Goal: Task Accomplishment & Management: Manage account settings

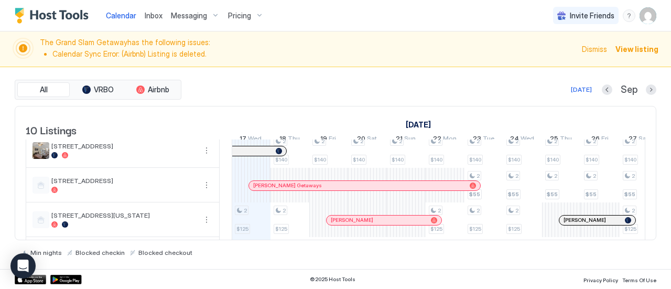
scroll to position [259, 0]
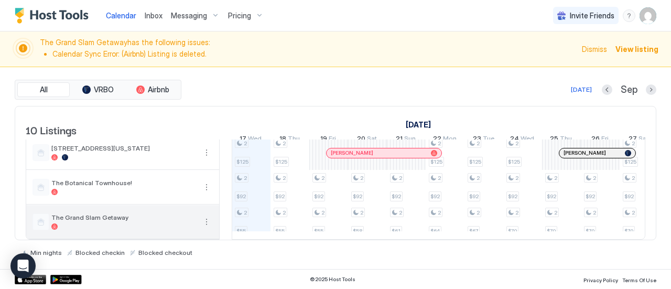
click at [207, 215] on button "More options" at bounding box center [206, 221] width 13 height 13
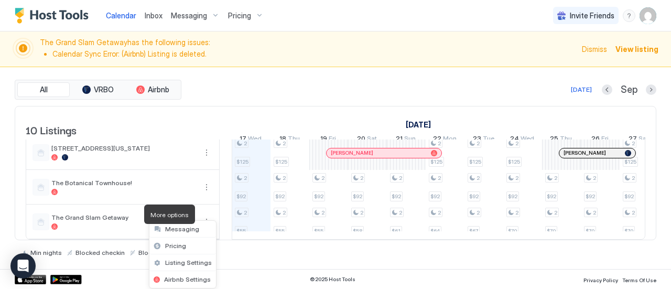
click at [195, 280] on span "Airbnb Settings" at bounding box center [187, 279] width 47 height 8
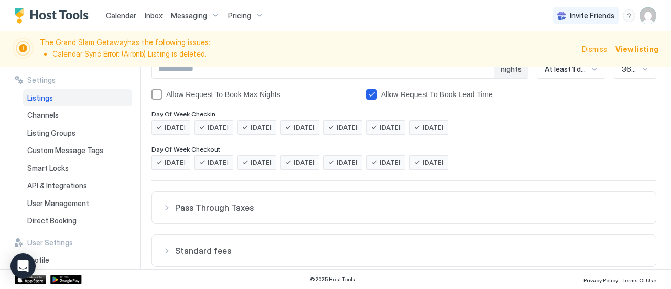
scroll to position [327, 0]
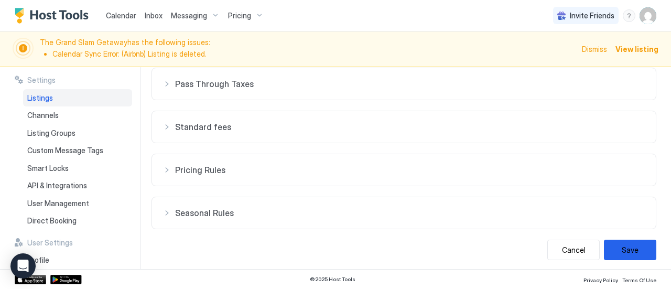
click at [565, 246] on button "Cancel" at bounding box center [573, 249] width 52 height 20
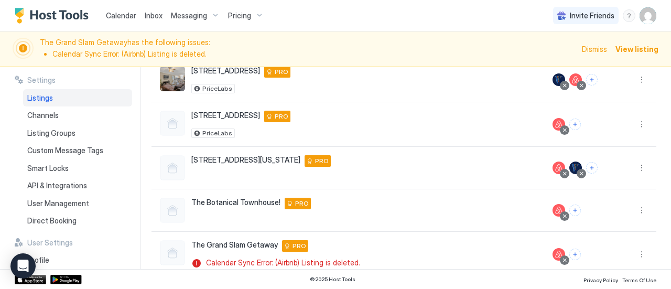
click at [615, 279] on span "Privacy Policy" at bounding box center [600, 280] width 35 height 6
click at [635, 253] on button "More options" at bounding box center [641, 254] width 13 height 13
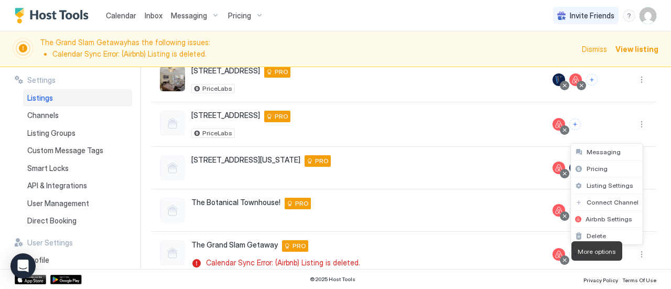
click at [597, 232] on span "Delete" at bounding box center [595, 236] width 19 height 8
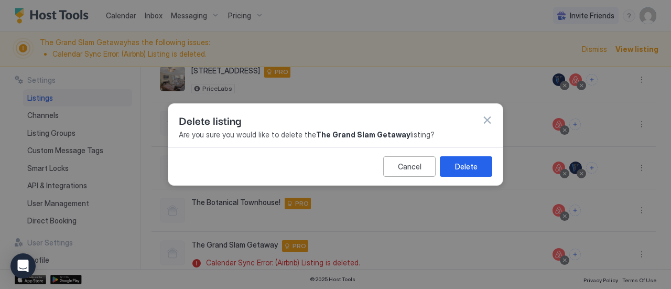
click at [460, 169] on div "Delete" at bounding box center [466, 166] width 23 height 11
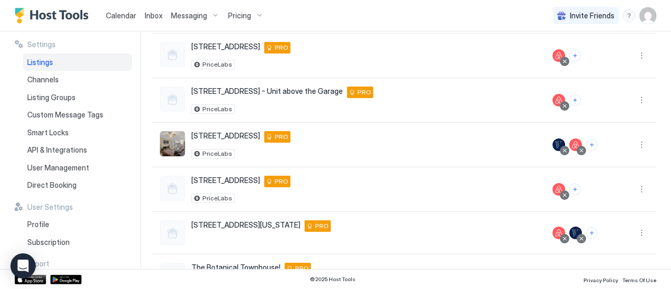
scroll to position [226, 0]
click at [224, 182] on div "[GEOGRAPHIC_DATA] Apt 4 [STREET_ADDRESS] PRO" at bounding box center [240, 182] width 99 height 12
click at [173, 181] on div at bounding box center [172, 188] width 25 height 25
click at [217, 178] on span "[STREET_ADDRESS]" at bounding box center [225, 180] width 69 height 9
click at [172, 180] on div at bounding box center [172, 188] width 25 height 25
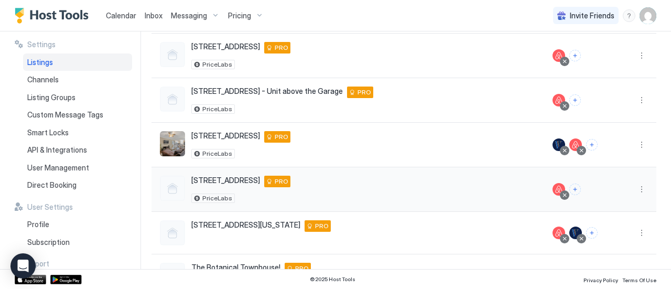
click at [216, 178] on span "[STREET_ADDRESS]" at bounding box center [225, 180] width 69 height 9
click at [215, 198] on span "PriceLabs" at bounding box center [217, 198] width 30 height 0
drag, startPoint x: 550, startPoint y: 184, endPoint x: 610, endPoint y: 183, distance: 59.7
click at [557, 183] on div at bounding box center [558, 189] width 13 height 13
click at [638, 186] on button "More options" at bounding box center [641, 189] width 13 height 13
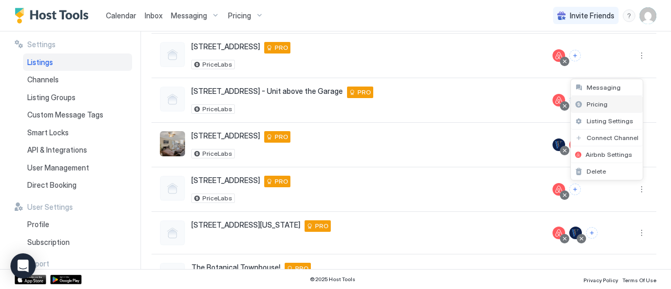
click at [617, 108] on div "Pricing" at bounding box center [607, 104] width 72 height 17
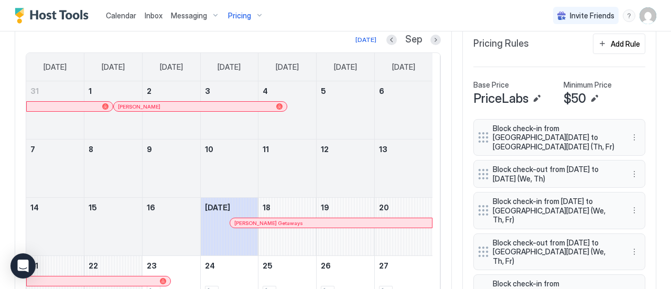
scroll to position [292, 0]
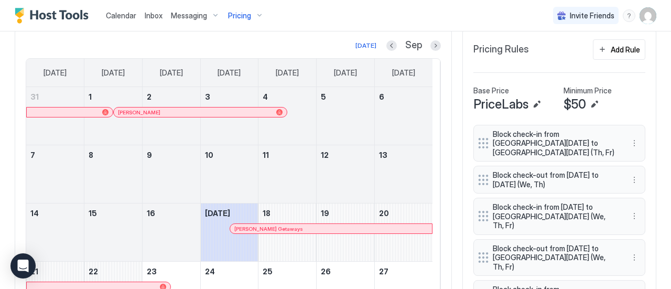
click at [588, 103] on button "Edit" at bounding box center [594, 104] width 13 height 13
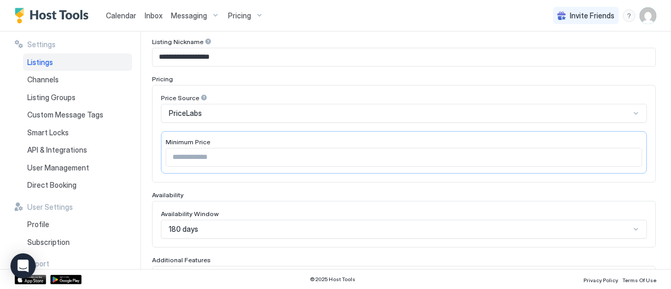
scroll to position [127, 0]
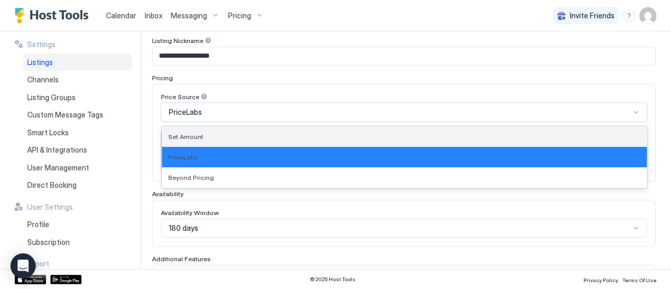
click at [498, 143] on div "Set Amount" at bounding box center [404, 136] width 485 height 20
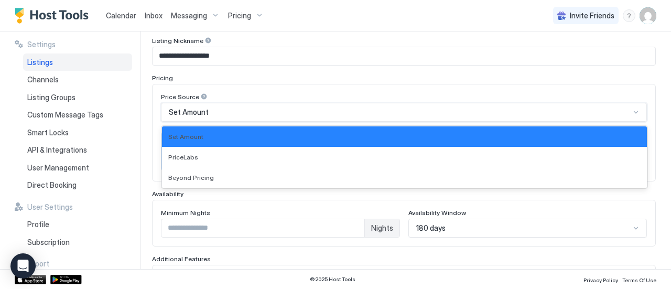
click at [596, 86] on div "Price Source option Set Amount, selected. 3 results available. Use Up and Down …" at bounding box center [404, 132] width 504 height 97
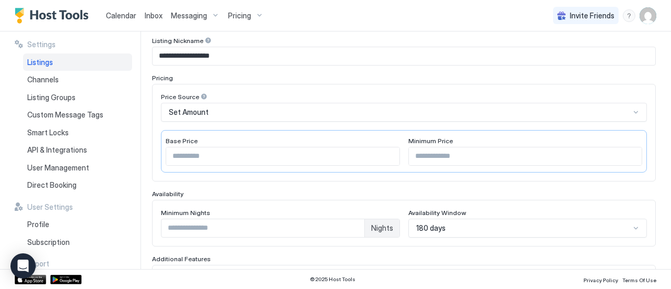
click at [269, 156] on input "**" at bounding box center [282, 156] width 233 height 18
type input "*"
type input "**"
click at [454, 155] on input "**" at bounding box center [525, 156] width 233 height 18
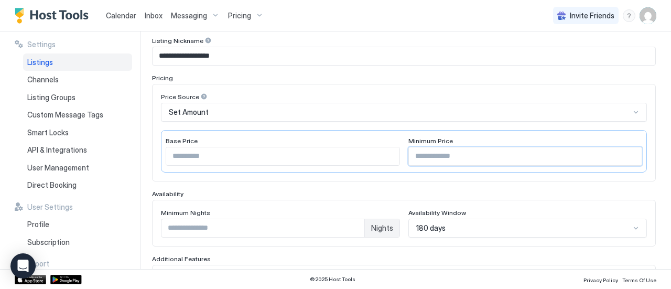
type input "*"
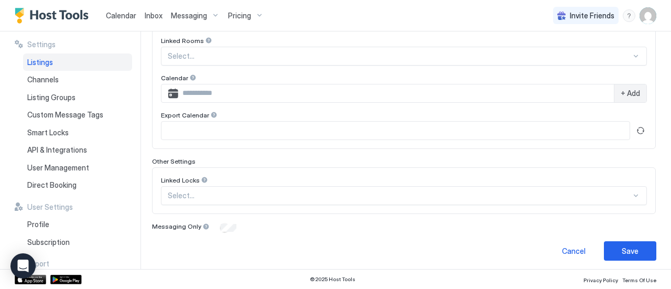
scroll to position [364, 0]
type input "**"
click at [616, 255] on button "Save" at bounding box center [630, 250] width 52 height 19
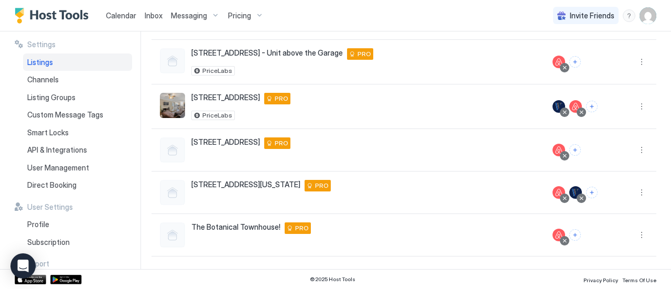
scroll to position [261, 0]
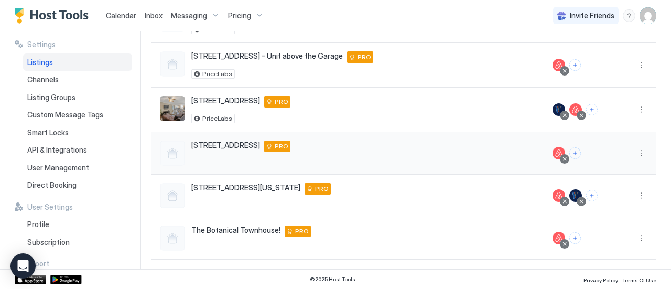
click at [226, 140] on span "[STREET_ADDRESS]" at bounding box center [225, 144] width 69 height 9
click at [275, 143] on span "PRO" at bounding box center [282, 145] width 14 height 9
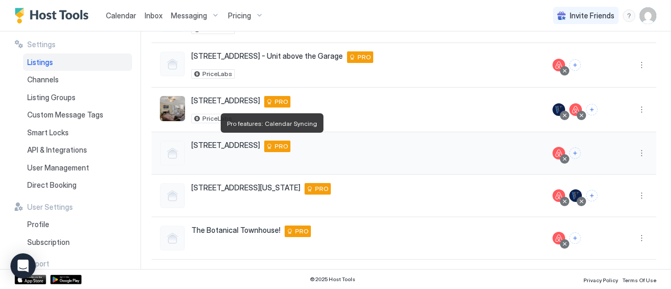
click at [638, 154] on button "More options" at bounding box center [641, 153] width 13 height 13
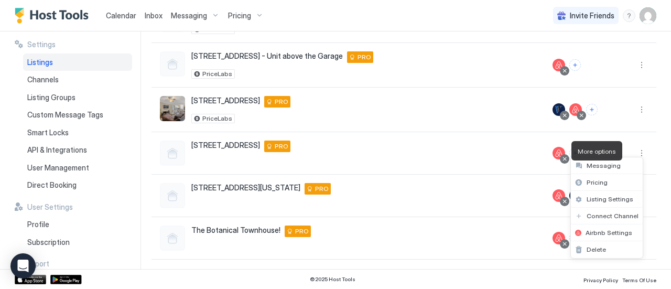
click at [625, 203] on div "Listing Settings" at bounding box center [607, 199] width 72 height 17
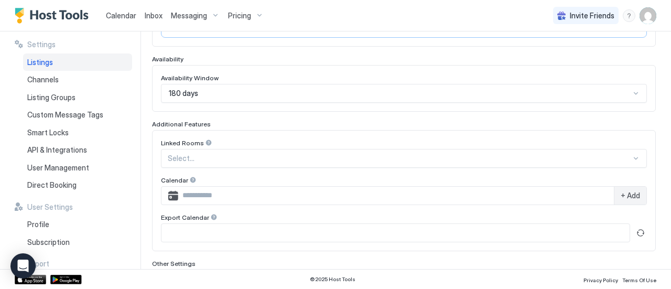
type input "**"
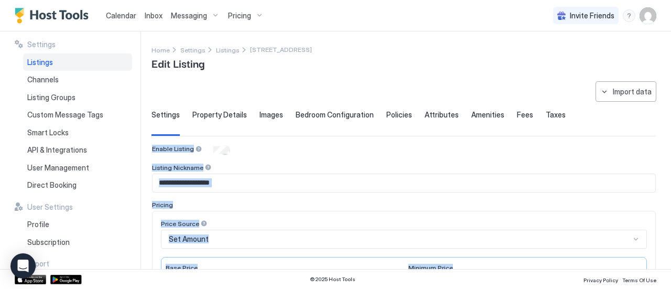
drag, startPoint x: 670, startPoint y: 175, endPoint x: 670, endPoint y: 35, distance: 140.4
click at [670, 35] on div "**********" at bounding box center [410, 149] width 519 height 237
click at [202, 119] on div "Property Details" at bounding box center [219, 123] width 54 height 26
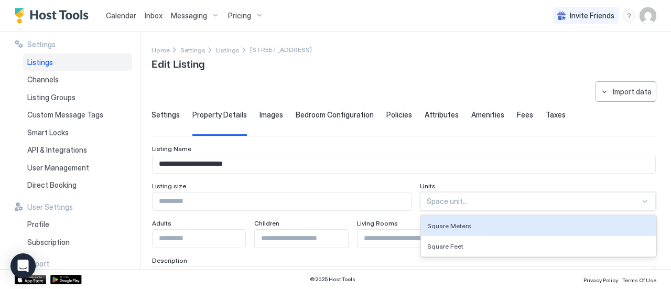
scroll to position [22, 0]
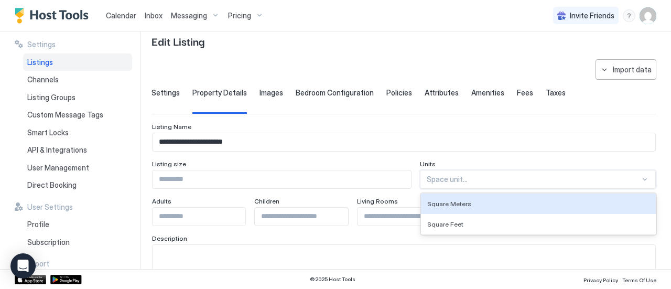
click at [565, 189] on div "2 results available. Use Up and Down to choose options, press Enter to select t…" at bounding box center [538, 179] width 236 height 19
click at [578, 147] on input "**********" at bounding box center [403, 142] width 503 height 18
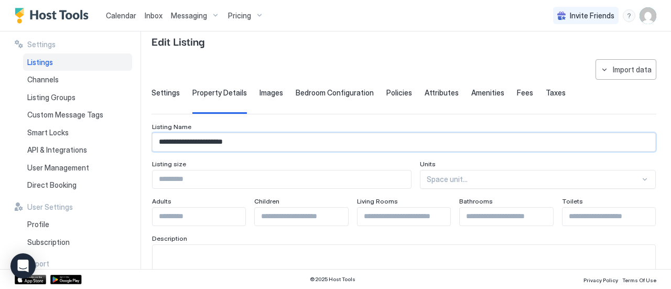
click at [178, 213] on input "Input Field" at bounding box center [198, 216] width 93 height 18
type input "*"
click at [399, 213] on input "Input Field" at bounding box center [403, 216] width 93 height 18
type input "*"
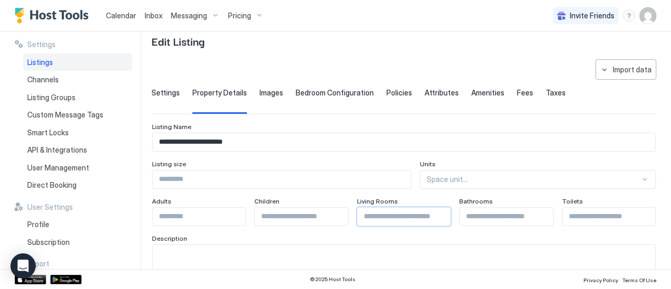
click at [583, 217] on input "Input Field" at bounding box center [608, 216] width 93 height 18
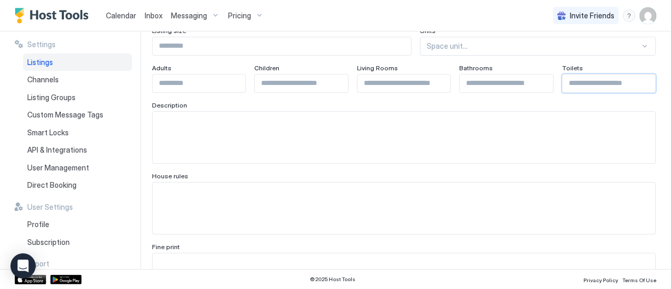
scroll to position [151, 0]
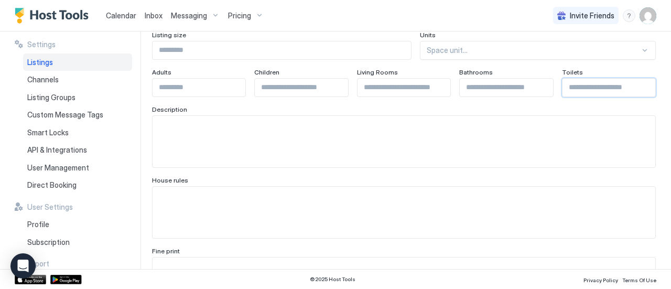
type input "*"
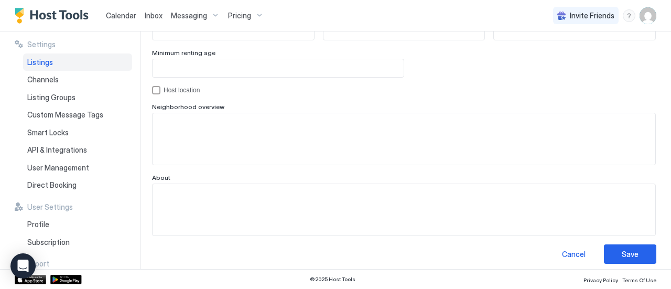
scroll to position [1072, 0]
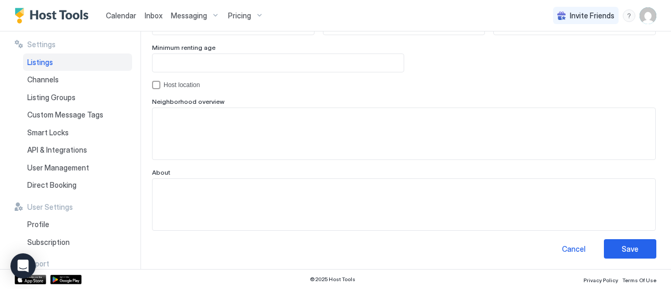
drag, startPoint x: 670, startPoint y: 89, endPoint x: 660, endPoint y: 313, distance: 225.0
click at [660, 288] on html "**********" at bounding box center [335, 144] width 671 height 289
click at [621, 243] on div "Save" at bounding box center [629, 248] width 17 height 11
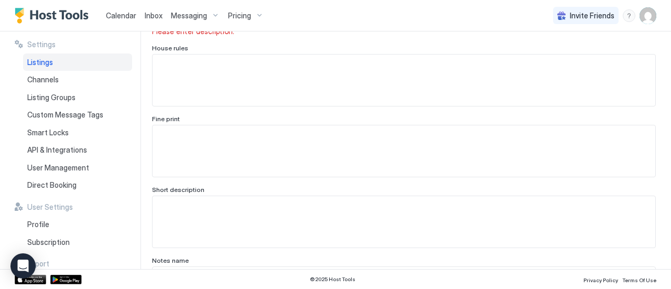
scroll to position [0, 0]
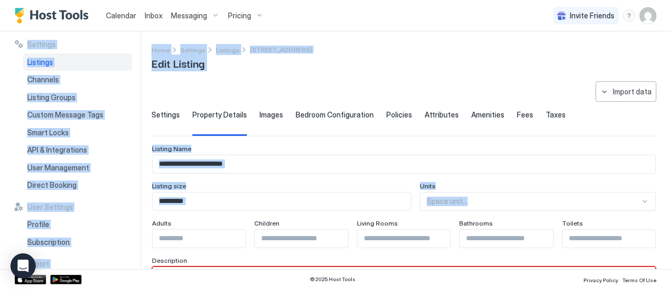
drag, startPoint x: 670, startPoint y: 91, endPoint x: 670, endPoint y: -63, distance: 154.1
click at [670, 0] on html "**********" at bounding box center [335, 144] width 671 height 289
click at [260, 115] on span "Images" at bounding box center [271, 114] width 24 height 9
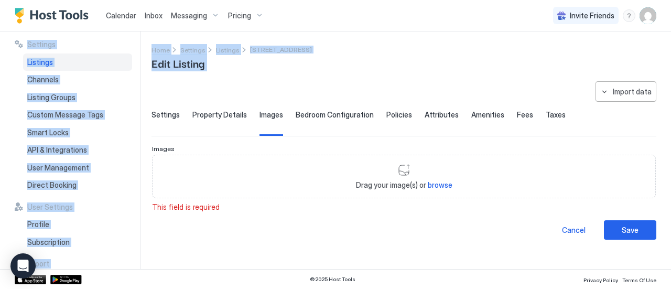
click at [333, 113] on span "Bedroom Configuration" at bounding box center [335, 114] width 78 height 9
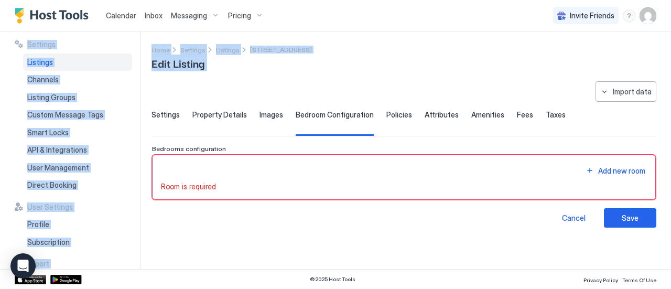
click at [424, 114] on span "Attributes" at bounding box center [441, 114] width 34 height 9
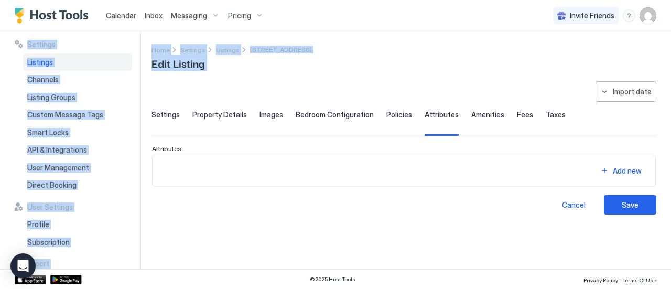
click at [396, 112] on span "Policies" at bounding box center [399, 114] width 26 height 9
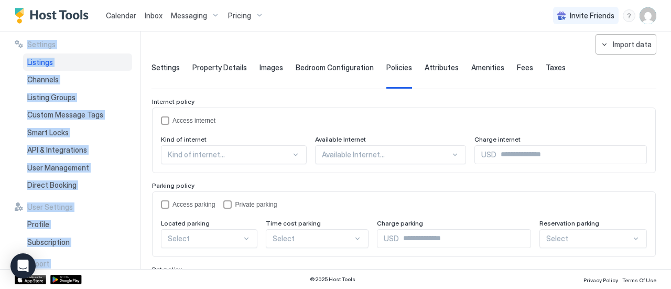
scroll to position [51, 0]
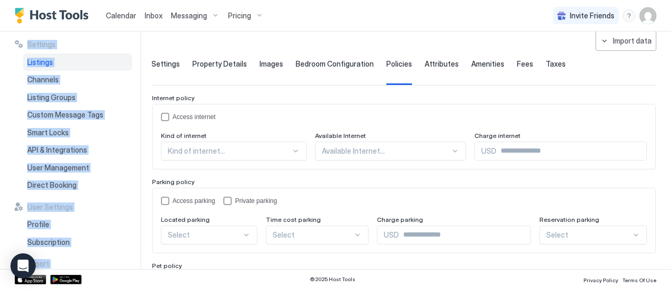
click at [473, 65] on span "Amenities" at bounding box center [487, 63] width 33 height 9
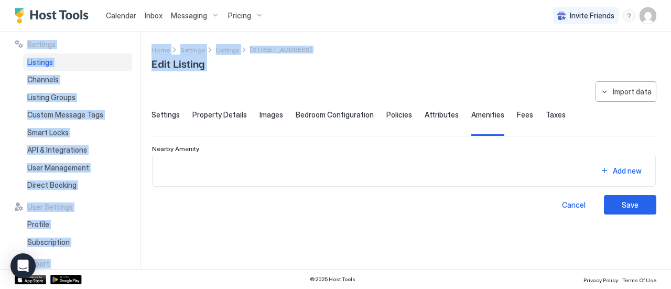
click at [158, 113] on span "Settings" at bounding box center [165, 114] width 28 height 9
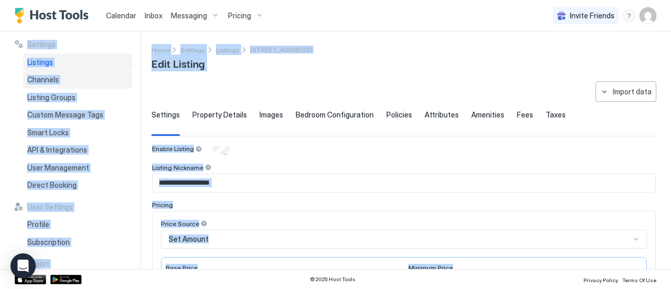
click at [54, 77] on span "Channels" at bounding box center [42, 79] width 31 height 9
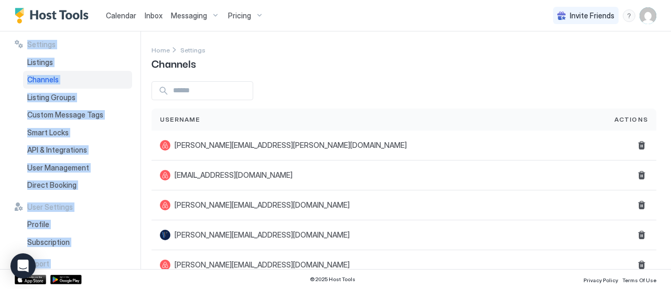
click at [102, 14] on div "Calendar" at bounding box center [121, 15] width 39 height 19
click at [125, 13] on span "Calendar" at bounding box center [121, 15] width 30 height 9
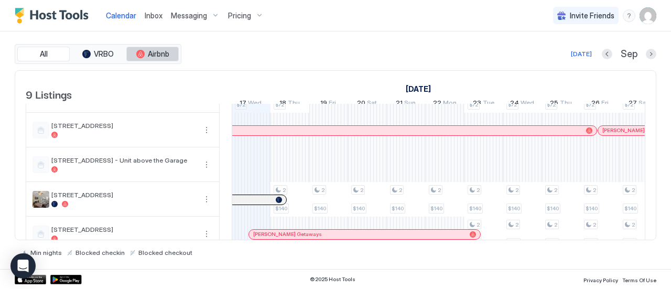
scroll to position [189, 0]
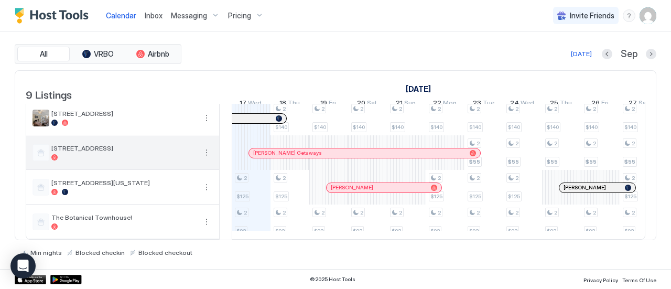
click at [147, 144] on span "[STREET_ADDRESS]" at bounding box center [123, 148] width 145 height 8
click at [211, 146] on button "More options" at bounding box center [206, 152] width 13 height 13
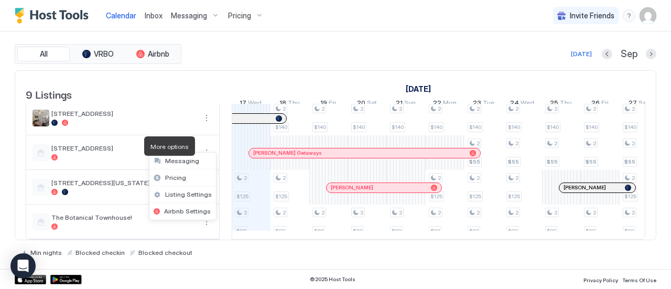
click at [187, 175] on div "Pricing" at bounding box center [182, 177] width 67 height 17
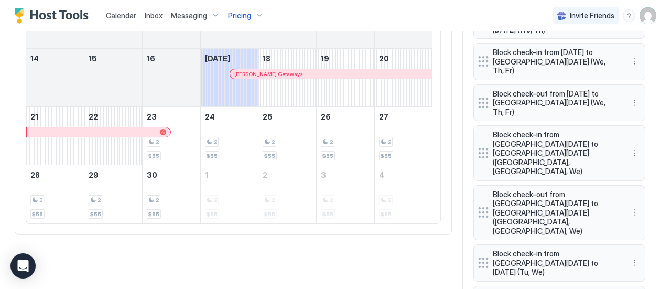
scroll to position [452, 0]
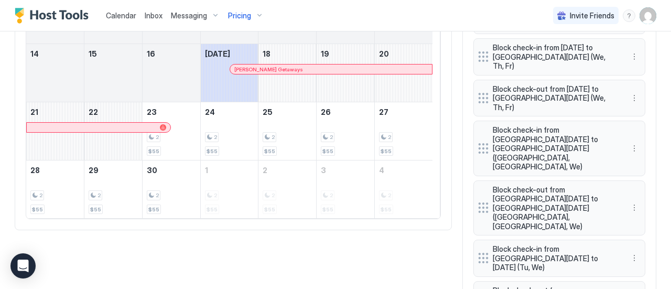
click at [628, 201] on button "More options" at bounding box center [634, 207] width 13 height 13
click at [641, 181] on span "Edit" at bounding box center [642, 182] width 12 height 8
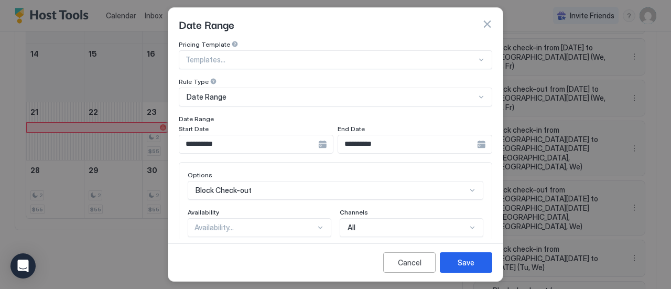
type input "**********"
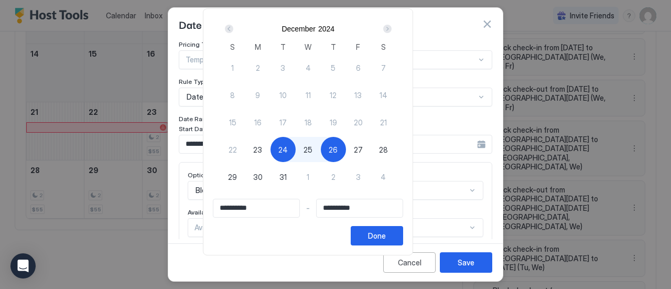
click at [391, 28] on div "Next" at bounding box center [387, 29] width 8 height 8
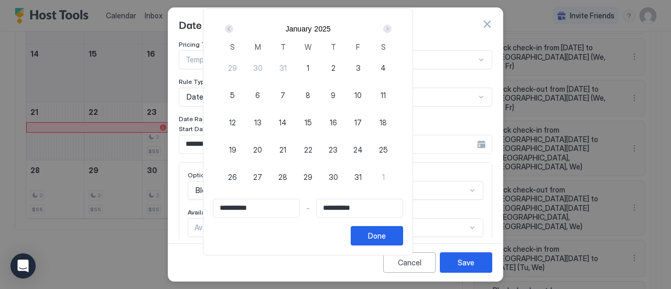
click at [391, 28] on div "Next" at bounding box center [387, 29] width 8 height 8
click at [391, 31] on div "Next" at bounding box center [387, 29] width 8 height 8
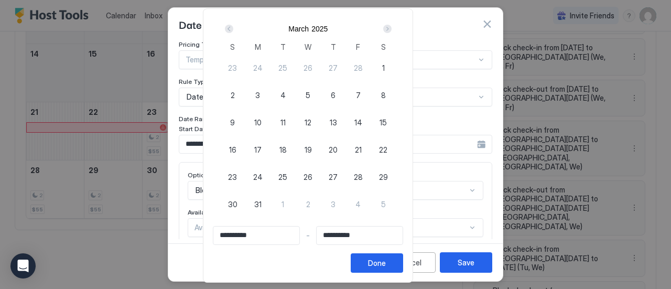
click at [391, 29] on div "Next" at bounding box center [387, 29] width 8 height 8
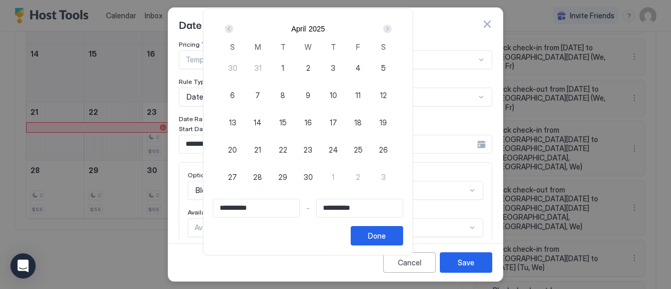
click at [391, 28] on div "Next" at bounding box center [387, 29] width 8 height 8
click at [391, 30] on div "Next" at bounding box center [387, 29] width 8 height 8
click at [391, 29] on div "Next" at bounding box center [387, 29] width 8 height 8
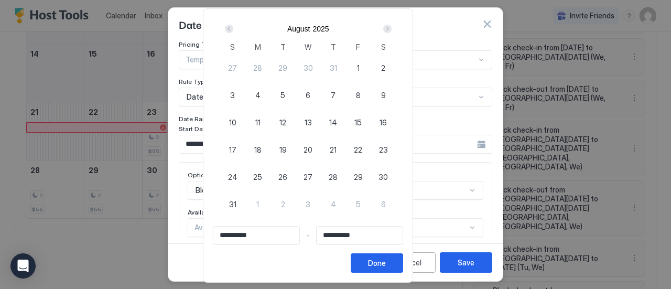
click at [391, 28] on div "Next" at bounding box center [387, 29] width 8 height 8
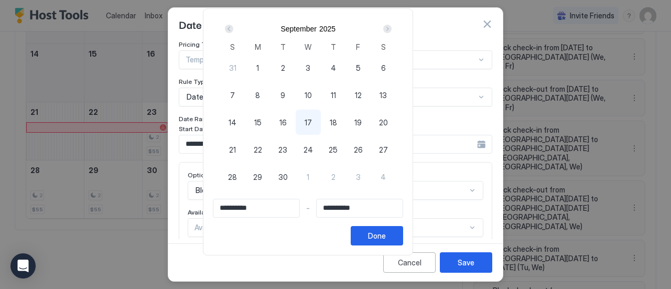
click at [391, 31] on div "Next" at bounding box center [387, 29] width 8 height 8
click at [391, 28] on div "Next" at bounding box center [387, 29] width 8 height 8
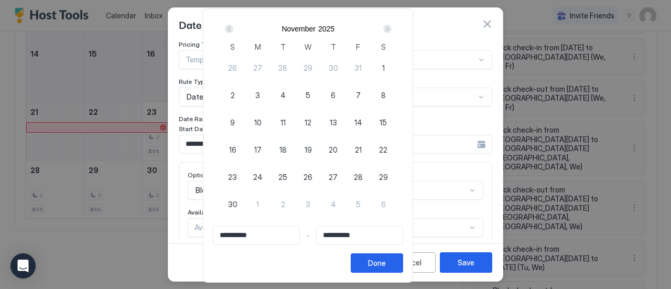
click at [391, 28] on div "Next" at bounding box center [387, 29] width 8 height 8
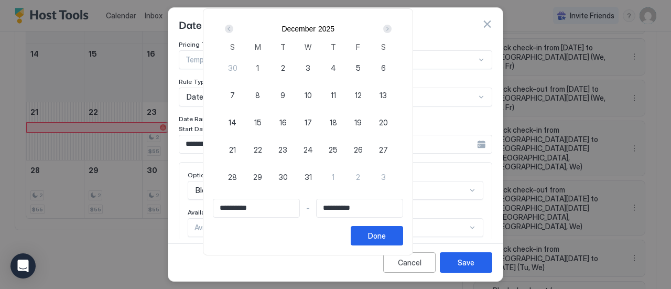
click at [391, 27] on div "Next" at bounding box center [387, 29] width 8 height 8
click at [233, 28] on div "Prev" at bounding box center [229, 29] width 8 height 8
click at [321, 142] on div "24" at bounding box center [308, 149] width 25 height 25
type input "**********"
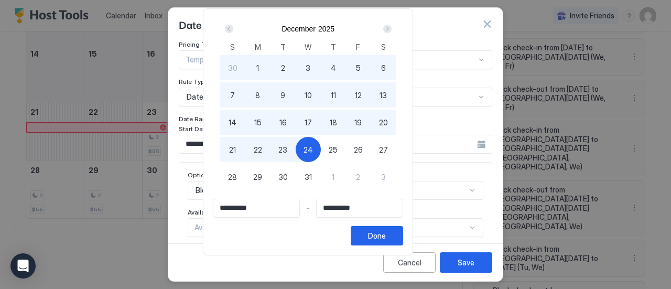
click at [313, 152] on span "24" at bounding box center [307, 149] width 9 height 11
type input "**********"
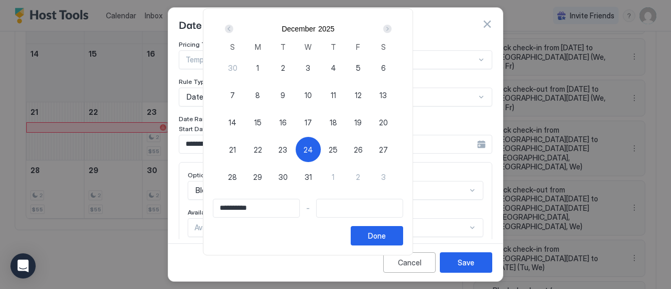
click at [287, 151] on span "23" at bounding box center [282, 149] width 9 height 11
type input "**********"
click at [337, 150] on span "25" at bounding box center [333, 149] width 9 height 11
type input "**********"
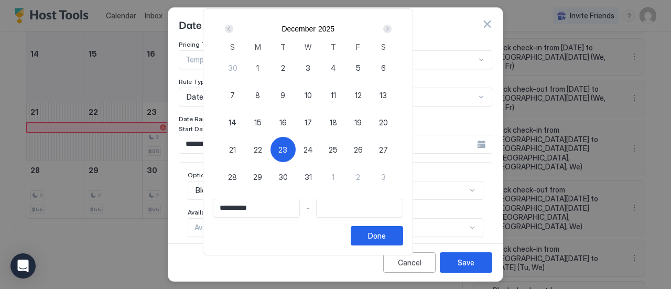
type input "**********"
click at [386, 234] on div "Done" at bounding box center [377, 235] width 18 height 11
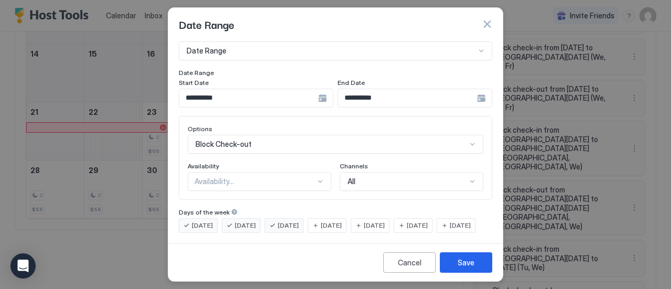
scroll to position [46, 0]
click at [471, 267] on div "Save" at bounding box center [465, 262] width 17 height 11
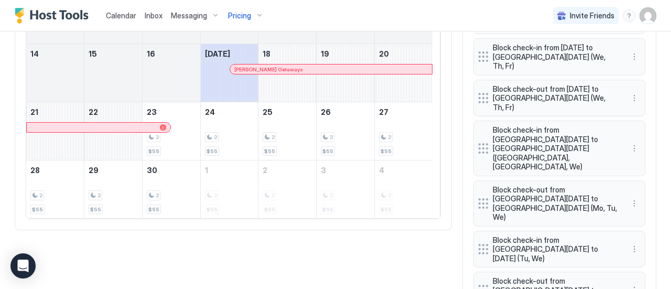
click at [568, 235] on span "Block check-in from [GEOGRAPHIC_DATA][DATE] to [DATE] (Tu, We)" at bounding box center [555, 249] width 125 height 28
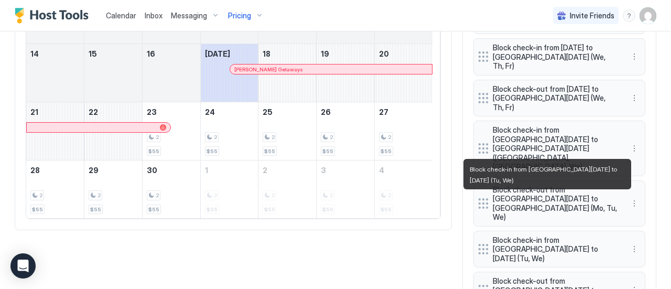
click at [628, 243] on button "More options" at bounding box center [634, 249] width 13 height 13
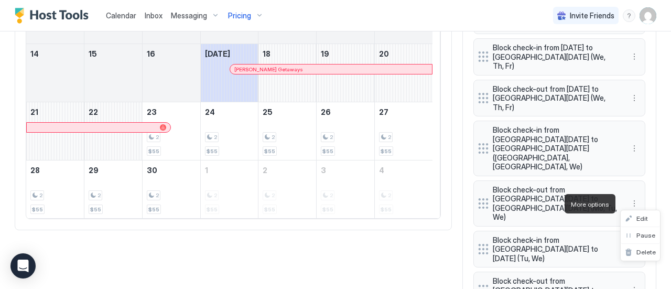
click at [649, 216] on div "Edit" at bounding box center [639, 218] width 39 height 17
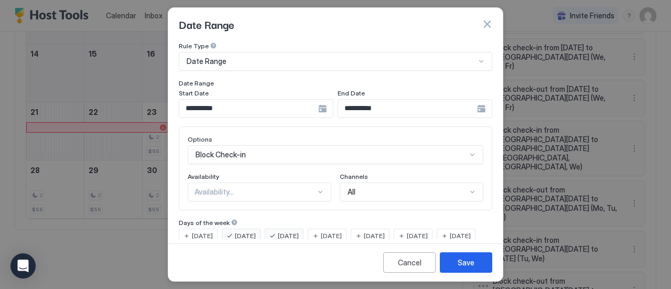
scroll to position [65, 0]
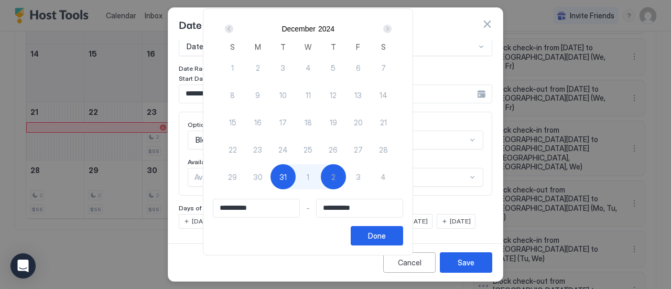
click at [286, 205] on input "**********" at bounding box center [256, 208] width 86 height 18
click at [269, 194] on div "1 2 3 4 5 6 7 8 9 10 11 12 13 14 15 16 17 18 19 20 21 22 23 24 25 26 27 28 29 3…" at bounding box center [308, 129] width 176 height 151
click at [267, 209] on input "**********" at bounding box center [256, 208] width 86 height 18
click at [391, 29] on div "Next" at bounding box center [387, 29] width 8 height 8
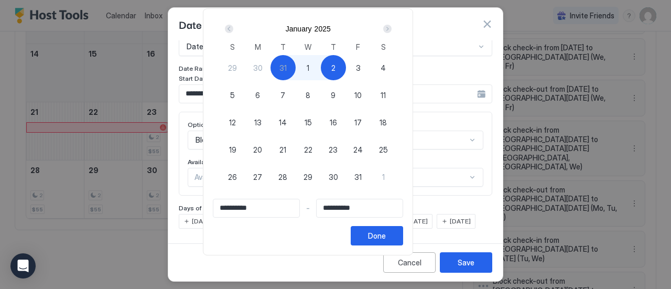
click at [391, 29] on div "Next" at bounding box center [387, 29] width 8 height 8
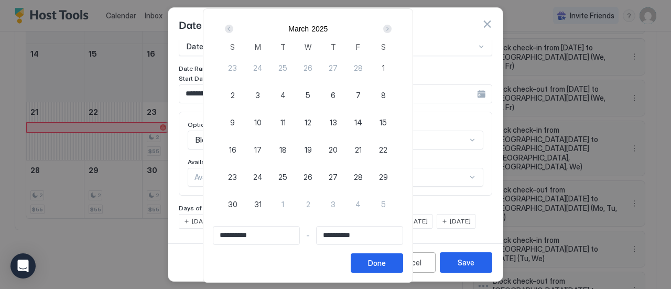
click at [391, 29] on div "Next" at bounding box center [387, 29] width 8 height 8
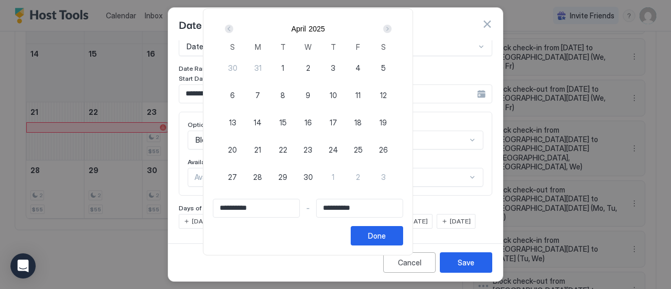
click at [391, 29] on div "Next" at bounding box center [387, 29] width 8 height 8
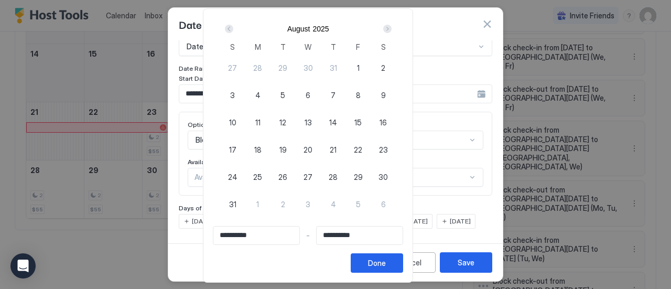
click at [391, 29] on div "Next" at bounding box center [387, 29] width 8 height 8
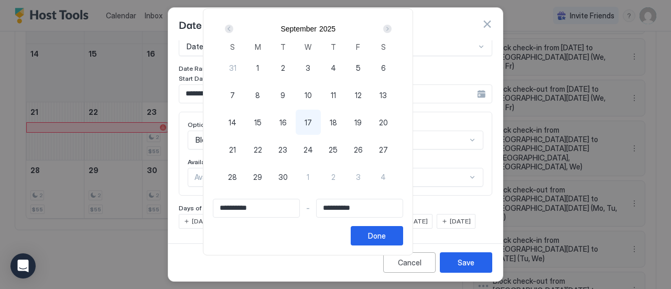
click at [391, 29] on div "Next" at bounding box center [387, 29] width 8 height 8
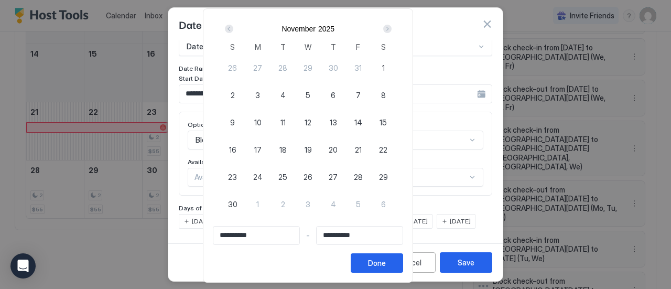
click at [391, 29] on div "Next" at bounding box center [387, 29] width 8 height 8
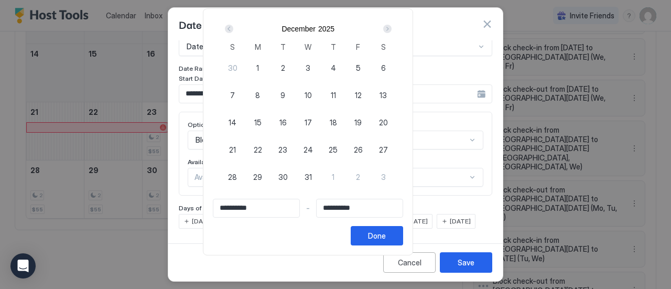
click at [391, 29] on div "Next" at bounding box center [387, 29] width 8 height 8
click at [233, 26] on div "Prev" at bounding box center [229, 29] width 8 height 8
click at [321, 169] on div "31" at bounding box center [308, 176] width 25 height 25
type input "**********"
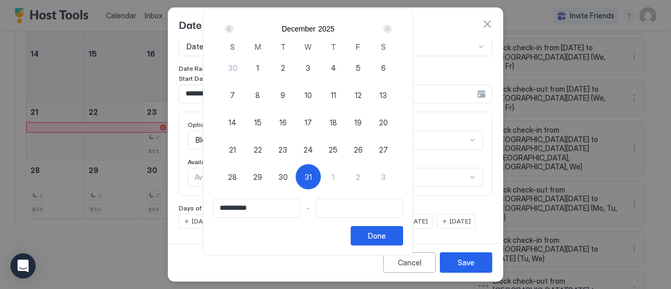
click at [391, 30] on div "Next" at bounding box center [387, 29] width 8 height 8
type input "**********"
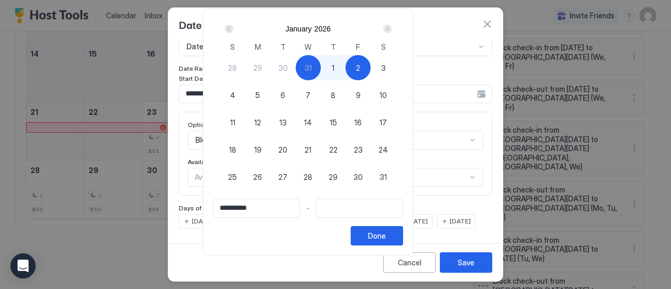
click at [370, 71] on div "2" at bounding box center [357, 67] width 25 height 25
type input "**********"
click at [386, 235] on div "Done" at bounding box center [377, 235] width 18 height 11
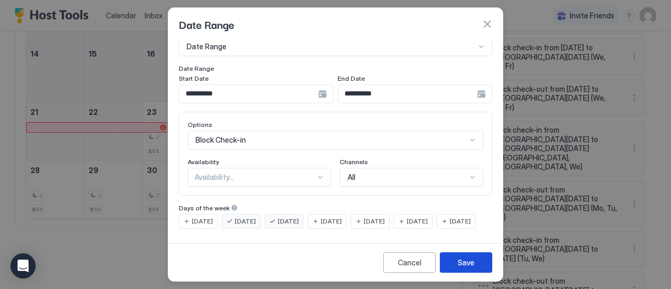
click at [454, 258] on button "Save" at bounding box center [466, 262] width 52 height 20
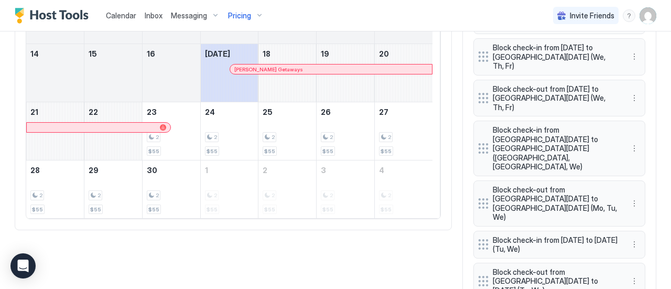
click at [154, 18] on span "Inbox" at bounding box center [154, 15] width 18 height 9
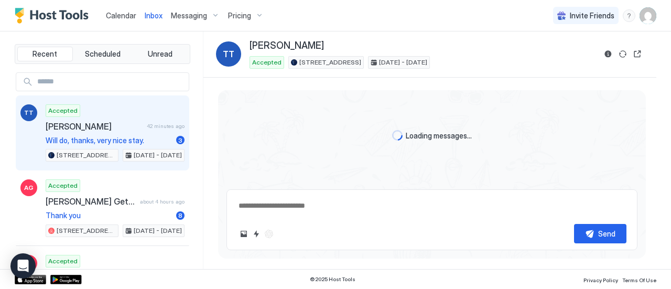
type textarea "*"
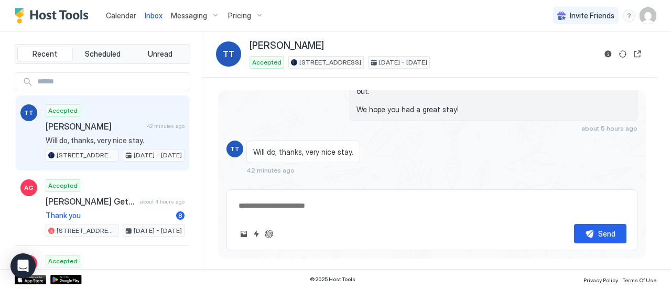
click at [237, 19] on span "Pricing" at bounding box center [239, 15] width 23 height 9
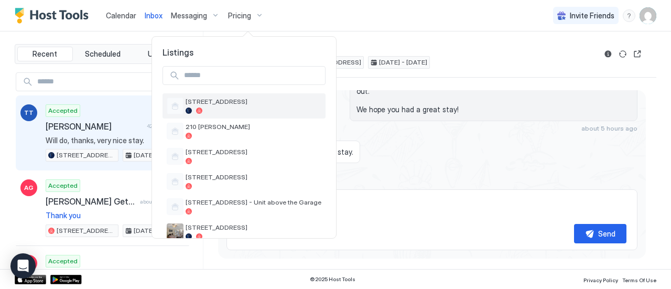
click at [234, 107] on div "[STREET_ADDRESS]" at bounding box center [253, 105] width 136 height 16
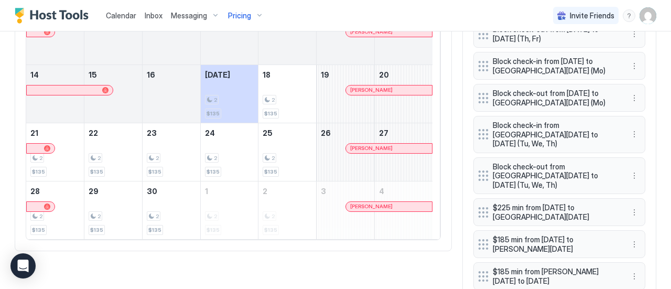
scroll to position [54, 0]
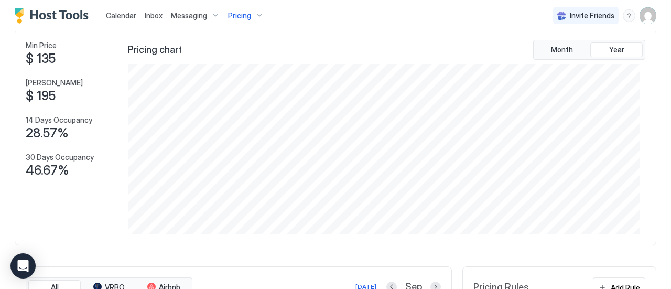
click at [247, 15] on span "Pricing" at bounding box center [239, 15] width 23 height 9
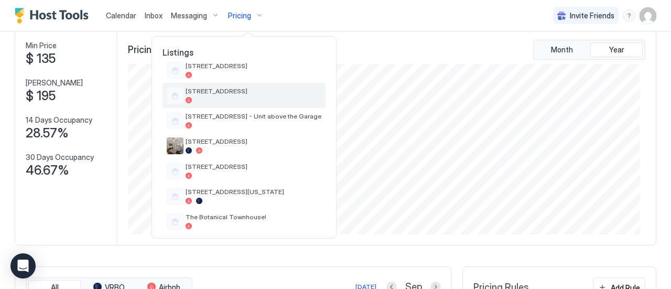
scroll to position [92, 0]
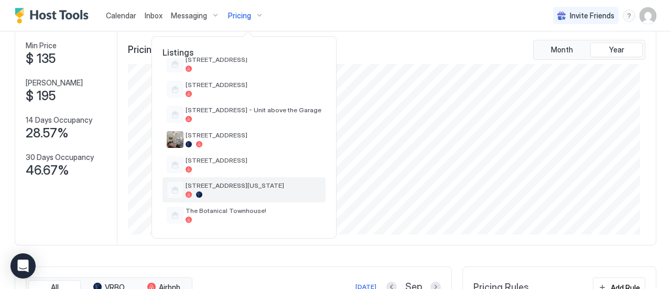
click at [268, 191] on div at bounding box center [253, 194] width 136 height 6
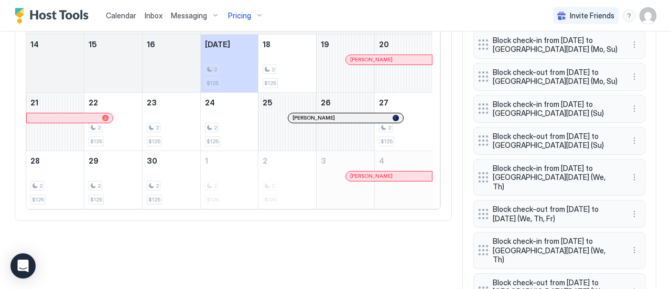
scroll to position [315, 0]
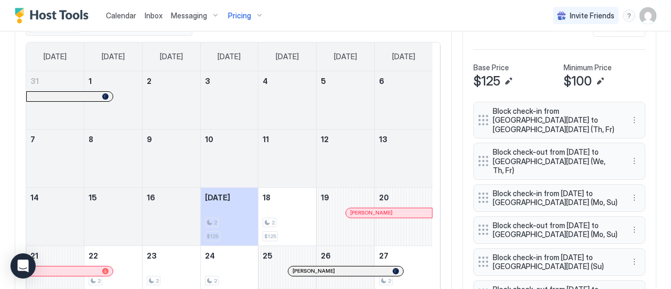
click at [575, 80] on span "$100" at bounding box center [577, 81] width 28 height 16
click at [256, 16] on div "Pricing" at bounding box center [246, 16] width 44 height 18
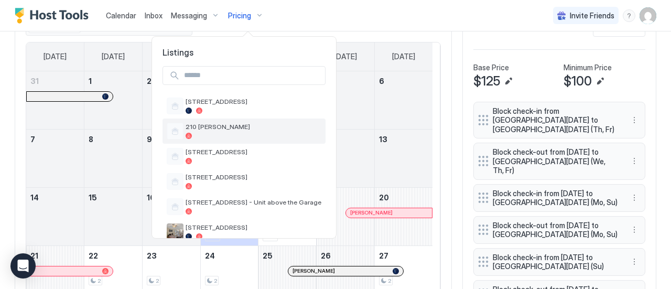
click at [234, 125] on span "210 [PERSON_NAME]" at bounding box center [253, 127] width 136 height 8
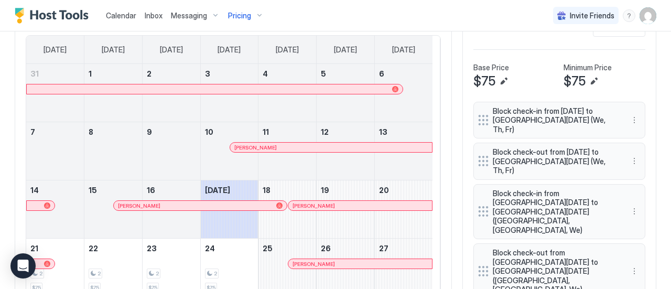
click at [575, 81] on span "$75" at bounding box center [574, 81] width 22 height 16
drag, startPoint x: 583, startPoint y: 81, endPoint x: 638, endPoint y: 90, distance: 55.2
click at [638, 90] on div "Pricing Rules Add Rule Base Price $75 Minimum Price $75 Block check-in from [DA…" at bounding box center [559, 198] width 194 height 387
click at [587, 79] on button "Edit" at bounding box center [593, 81] width 13 height 13
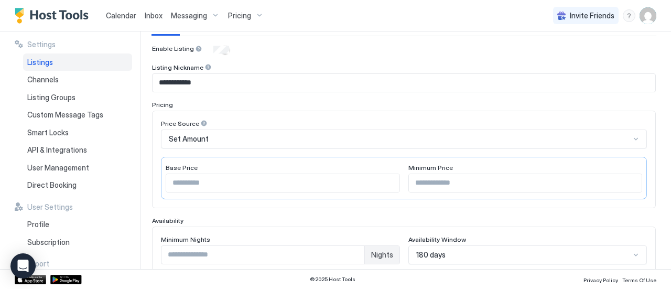
scroll to position [101, 0]
click at [452, 183] on input "**" at bounding box center [525, 182] width 233 height 18
type input "*"
type input "**"
click at [634, 209] on div "**********" at bounding box center [404, 270] width 504 height 452
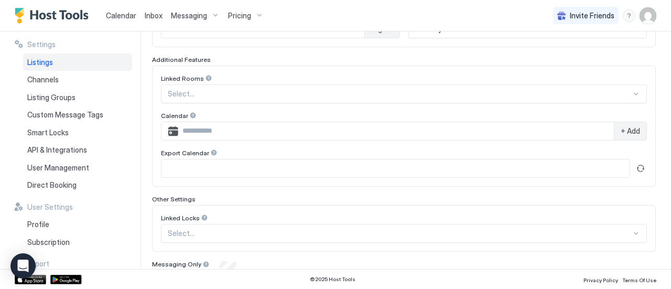
scroll to position [364, 0]
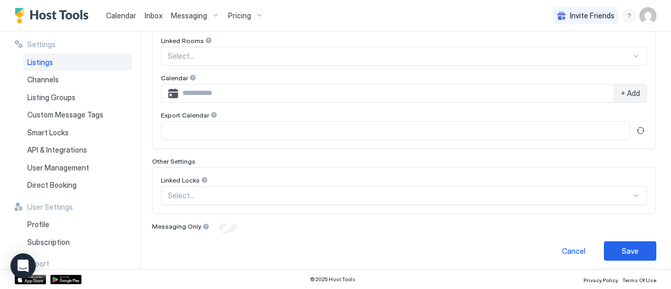
click at [611, 247] on button "Save" at bounding box center [630, 250] width 52 height 19
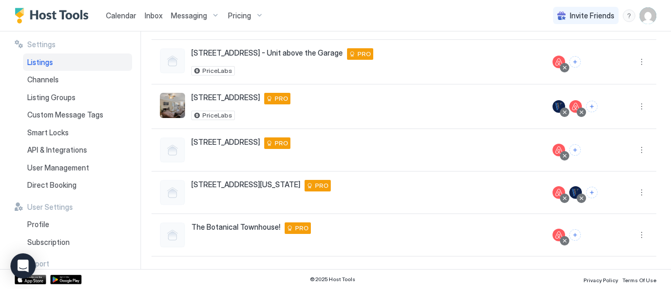
scroll to position [261, 0]
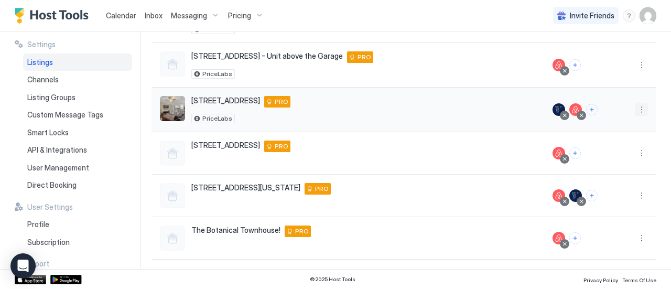
click at [636, 111] on button "More options" at bounding box center [641, 109] width 13 height 13
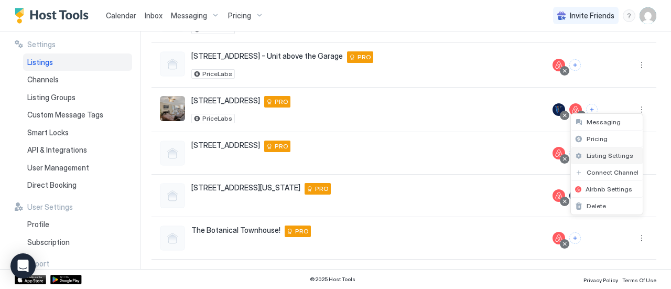
click at [620, 157] on span "Listing Settings" at bounding box center [609, 155] width 47 height 8
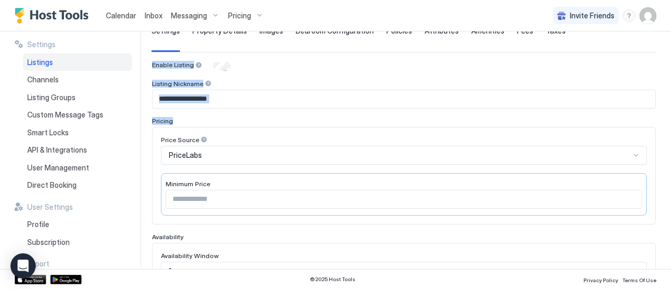
scroll to position [91, 0]
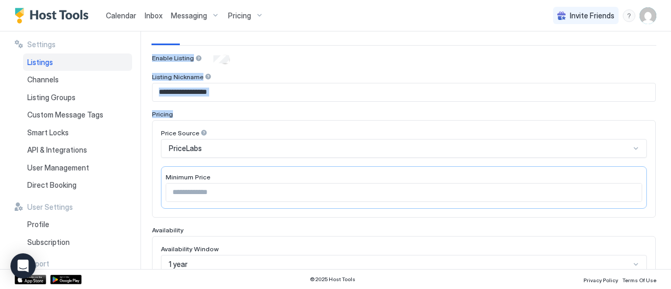
drag, startPoint x: 670, startPoint y: 84, endPoint x: 665, endPoint y: 117, distance: 33.9
click at [665, 117] on div "**********" at bounding box center [410, 149] width 519 height 237
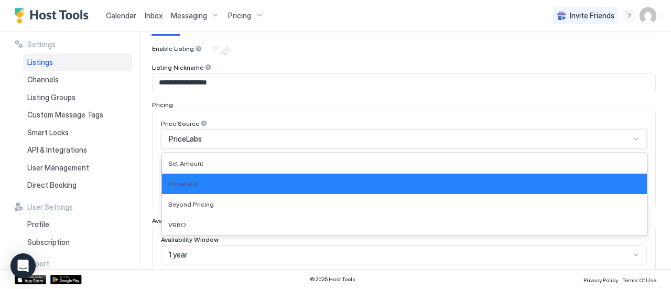
click at [407, 149] on div "Price Source 4 results available. Use Up and Down to choose options, press Ente…" at bounding box center [404, 159] width 486 height 80
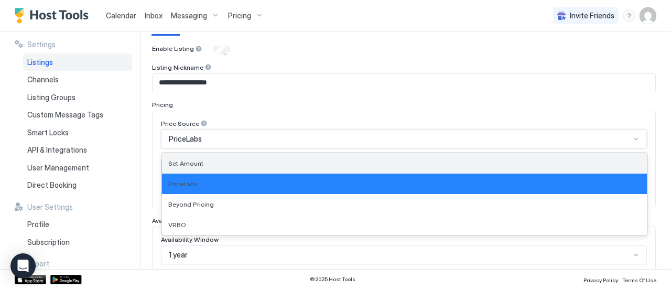
click at [354, 171] on div "Set Amount" at bounding box center [404, 163] width 485 height 20
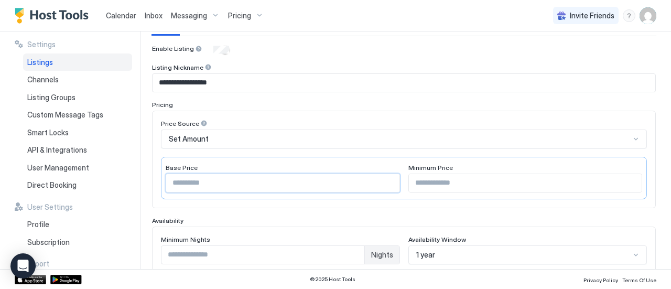
click at [345, 178] on input "*" at bounding box center [282, 183] width 233 height 18
type input "**"
click at [438, 185] on input "**" at bounding box center [525, 183] width 233 height 18
type input "*"
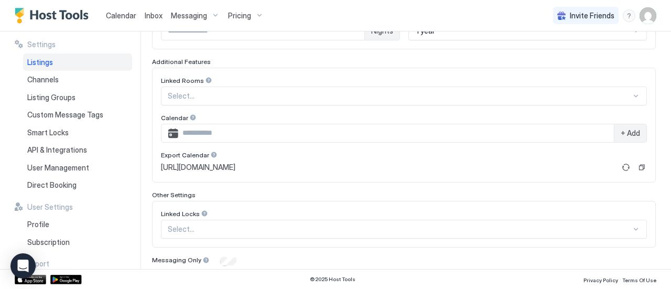
scroll to position [357, 0]
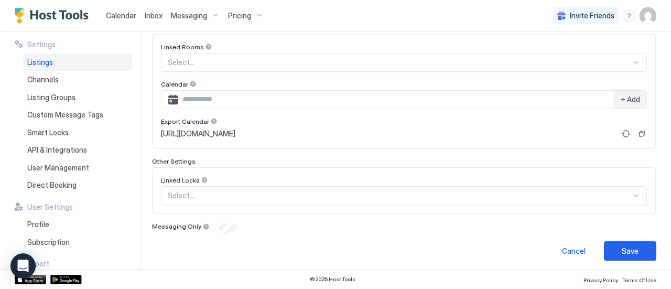
type input "**"
click at [616, 241] on button "Save" at bounding box center [630, 250] width 52 height 19
click at [611, 246] on icon "loading" at bounding box center [616, 250] width 13 height 13
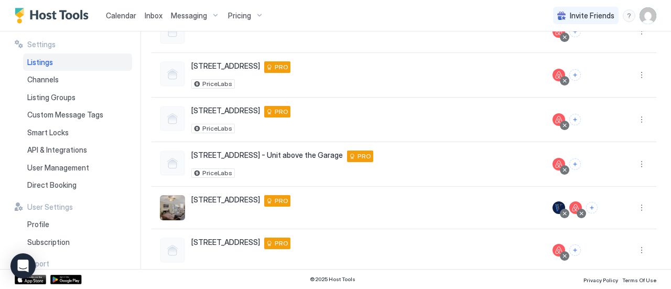
scroll to position [162, 0]
click at [635, 164] on button "More options" at bounding box center [641, 164] width 13 height 13
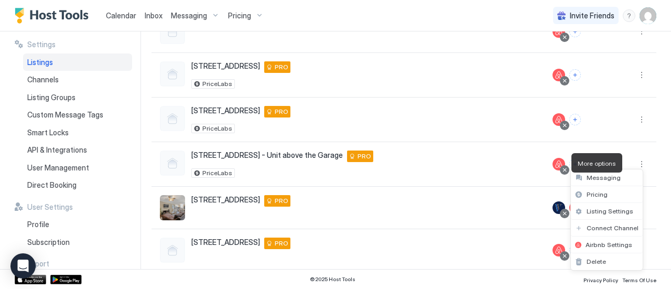
click at [621, 213] on span "Listing Settings" at bounding box center [609, 211] width 47 height 8
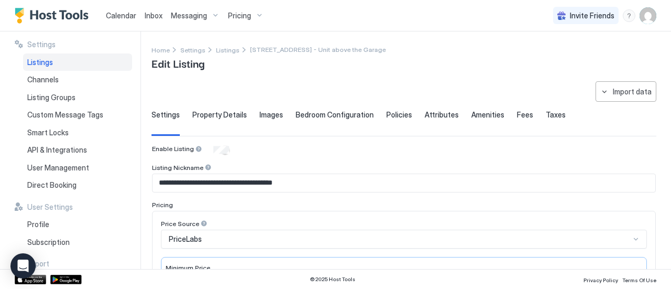
scroll to position [80, 0]
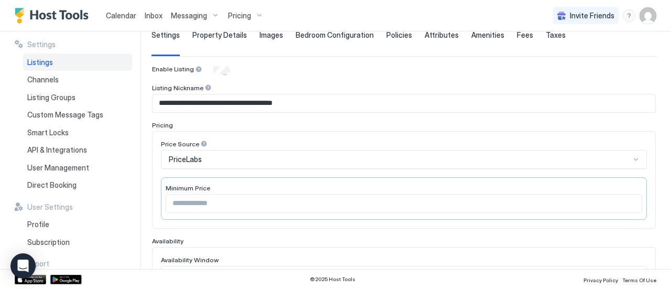
click at [478, 240] on div "**********" at bounding box center [404, 291] width 504 height 452
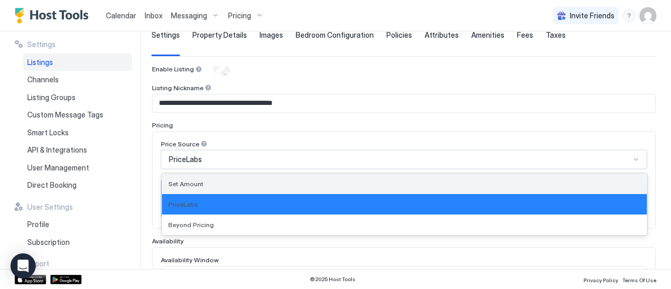
click at [395, 182] on div "Set Amount" at bounding box center [404, 184] width 472 height 8
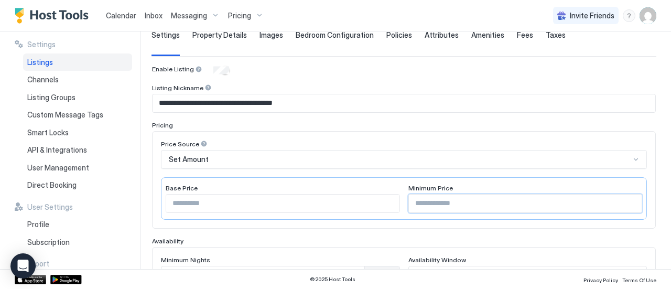
click at [443, 196] on input "**" at bounding box center [525, 203] width 233 height 18
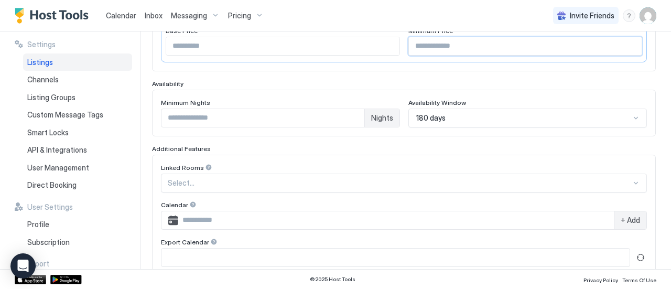
scroll to position [364, 0]
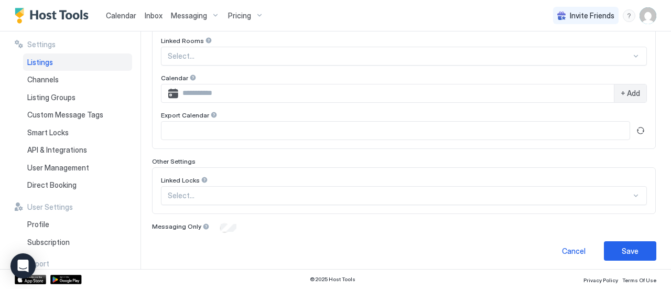
click at [629, 252] on button "Save" at bounding box center [630, 250] width 52 height 19
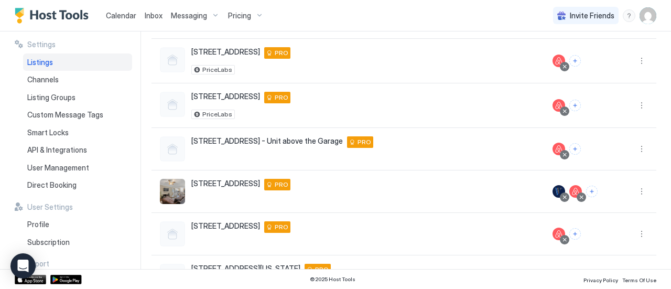
scroll to position [173, 0]
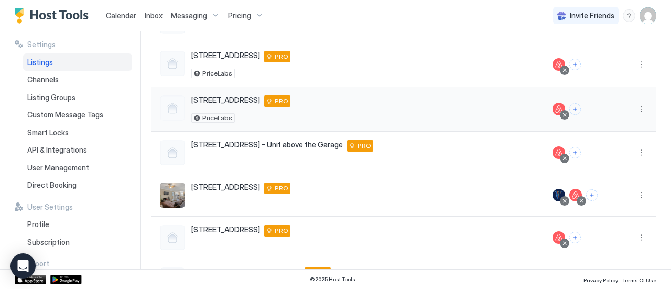
click at [635, 108] on button "More options" at bounding box center [641, 109] width 13 height 13
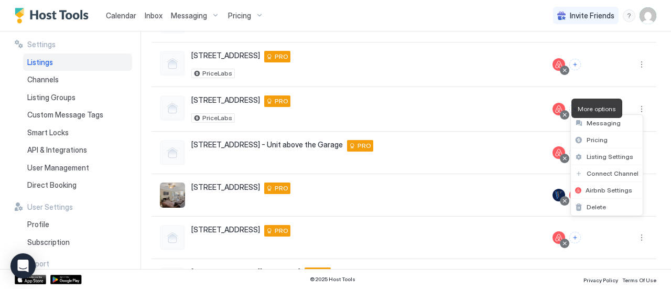
click at [624, 143] on div "Pricing" at bounding box center [607, 140] width 72 height 17
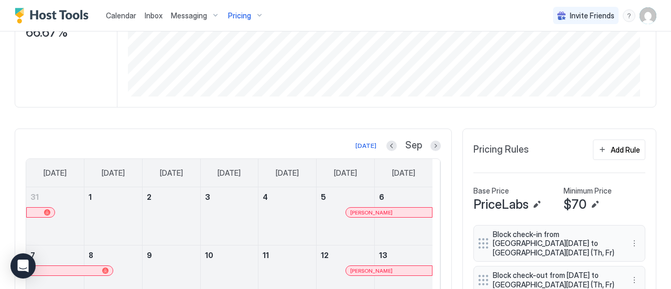
scroll to position [193, 0]
click at [530, 205] on button "Edit" at bounding box center [536, 204] width 13 height 13
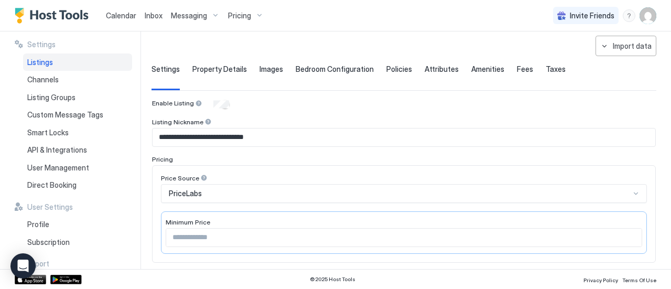
scroll to position [95, 0]
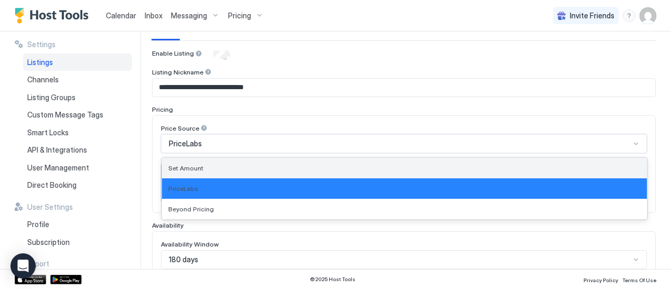
click at [539, 165] on div "Set Amount" at bounding box center [404, 168] width 472 height 8
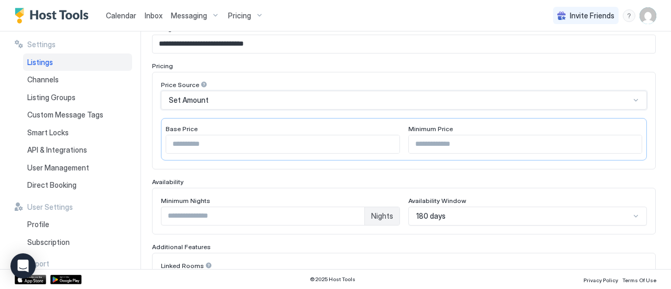
scroll to position [145, 0]
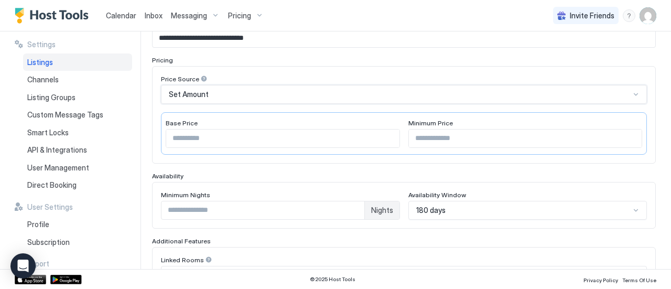
click at [479, 139] on input "**" at bounding box center [525, 138] width 233 height 18
type input "*"
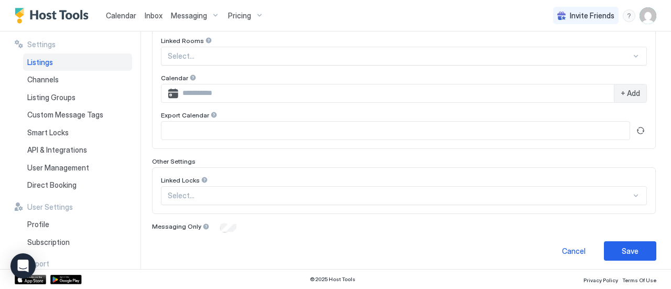
type input "**"
click at [621, 247] on div "Save" at bounding box center [629, 250] width 17 height 11
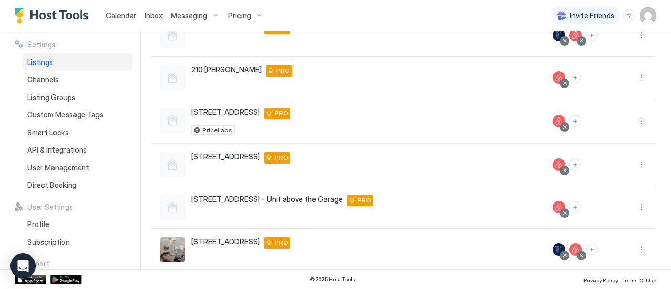
scroll to position [113, 0]
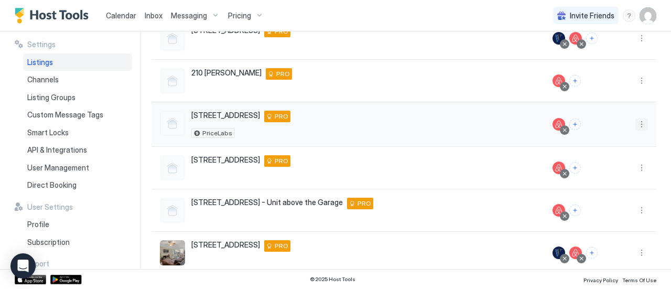
click at [635, 123] on button "More options" at bounding box center [641, 124] width 13 height 13
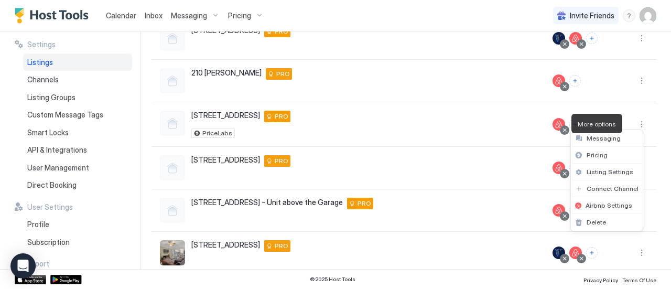
click at [619, 154] on div "Pricing" at bounding box center [607, 155] width 72 height 17
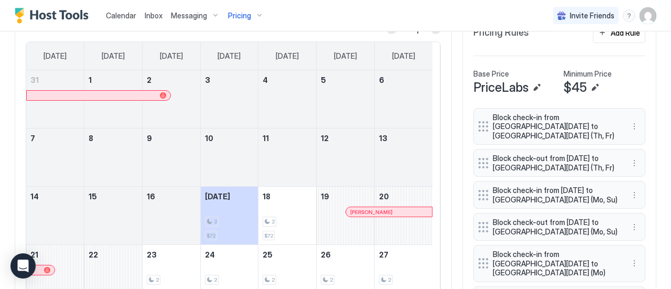
scroll to position [279, 0]
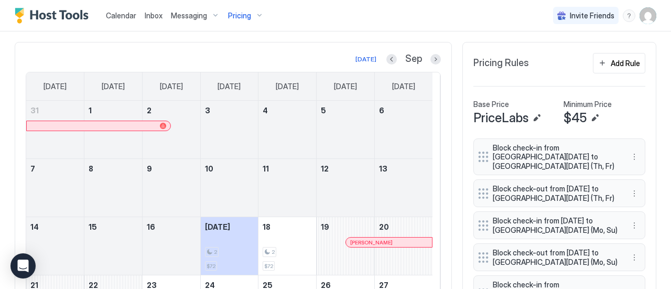
click at [530, 115] on button "Edit" at bounding box center [536, 118] width 13 height 13
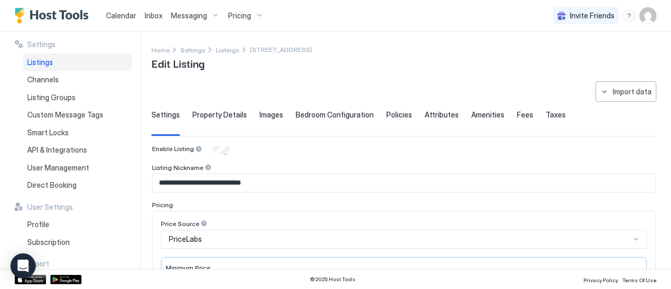
click at [561, 183] on input "**********" at bounding box center [403, 183] width 503 height 18
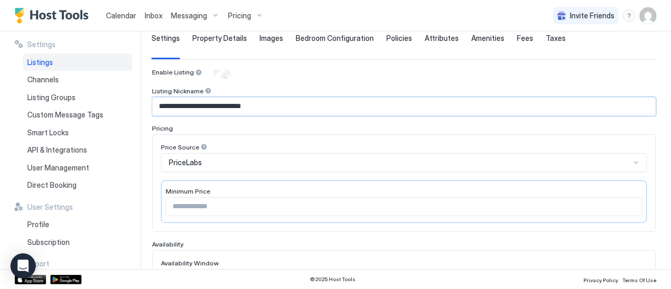
scroll to position [78, 0]
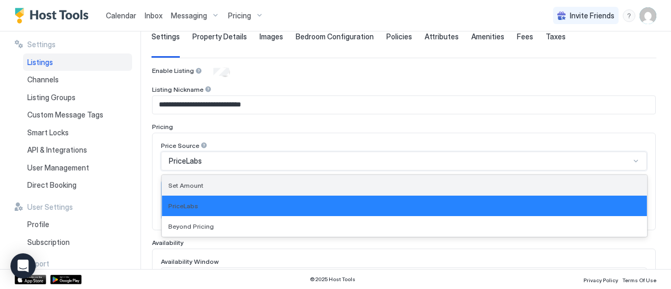
click at [558, 183] on div "Set Amount" at bounding box center [404, 185] width 472 height 8
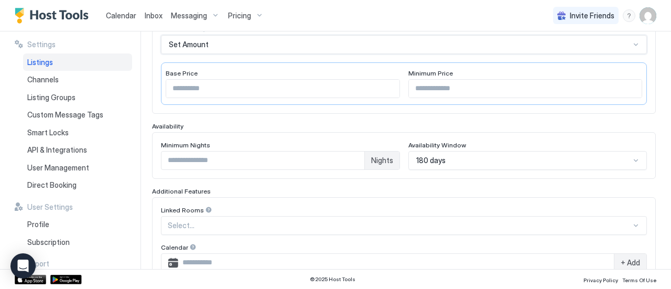
scroll to position [195, 0]
click at [327, 93] on input "**" at bounding box center [282, 88] width 233 height 18
type input "*"
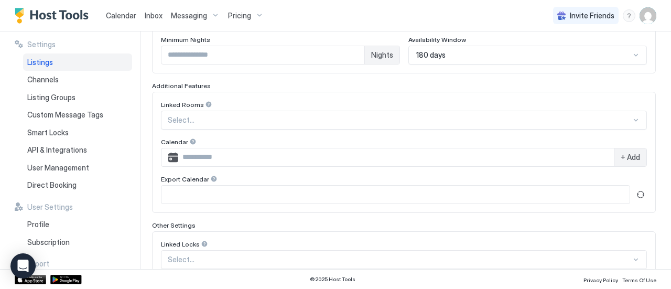
scroll to position [364, 0]
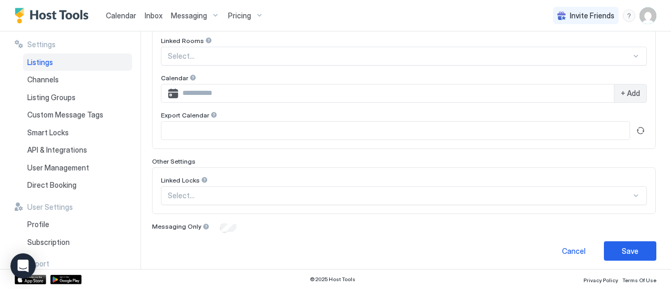
type input "**"
click at [621, 248] on div "Save" at bounding box center [629, 250] width 17 height 11
